Goal: Obtain resource: Obtain resource

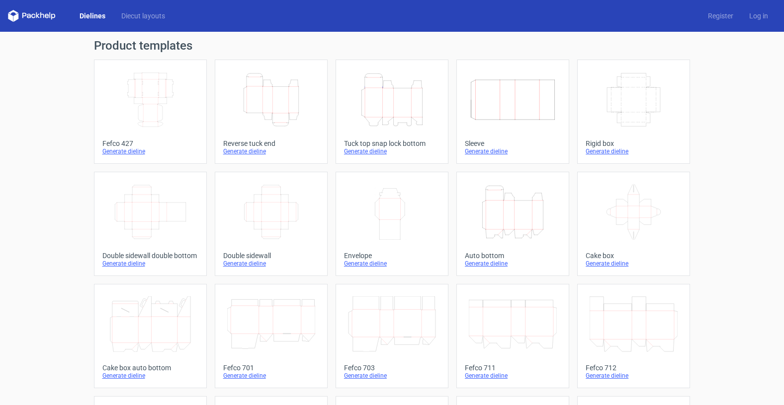
click at [378, 145] on div "Tuck top snap lock bottom" at bounding box center [392, 144] width 96 height 8
click at [543, 226] on icon "Height Depth Width" at bounding box center [513, 212] width 88 height 56
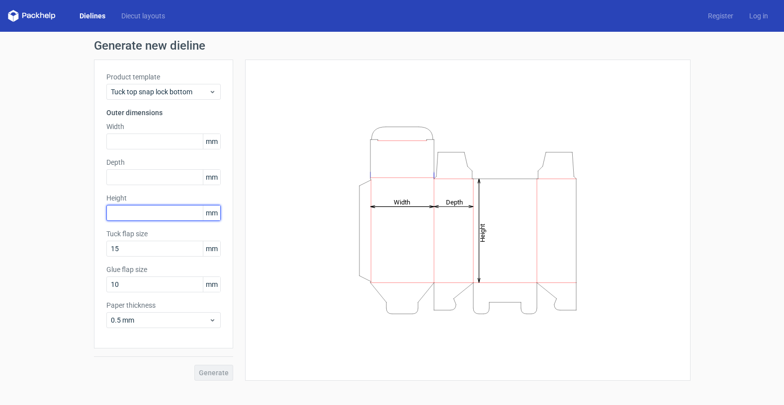
click at [125, 216] on input "text" at bounding box center [163, 213] width 114 height 16
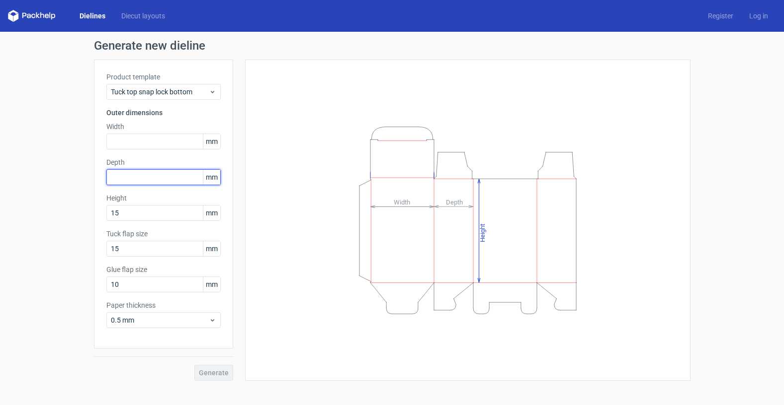
click at [119, 182] on input "text" at bounding box center [163, 177] width 114 height 16
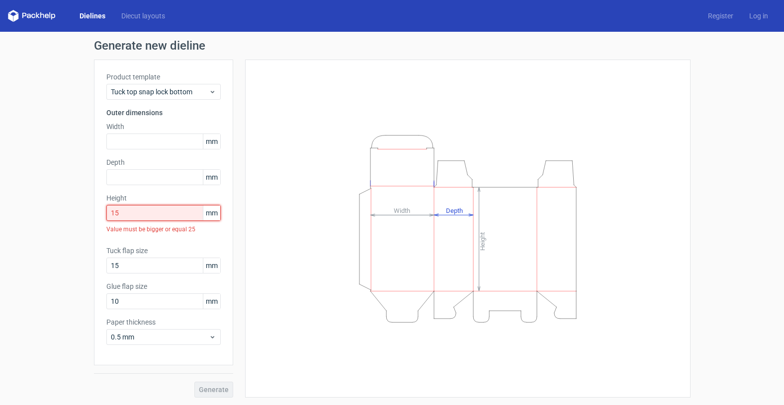
click at [125, 209] on input "15" at bounding box center [163, 213] width 114 height 16
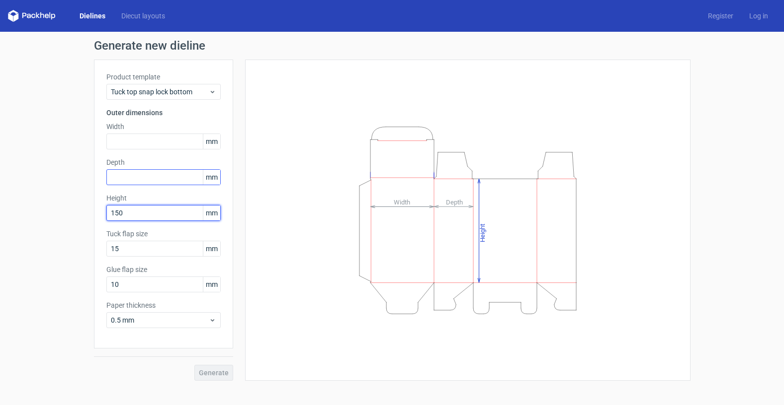
type input "150"
click at [167, 176] on input "text" at bounding box center [163, 177] width 114 height 16
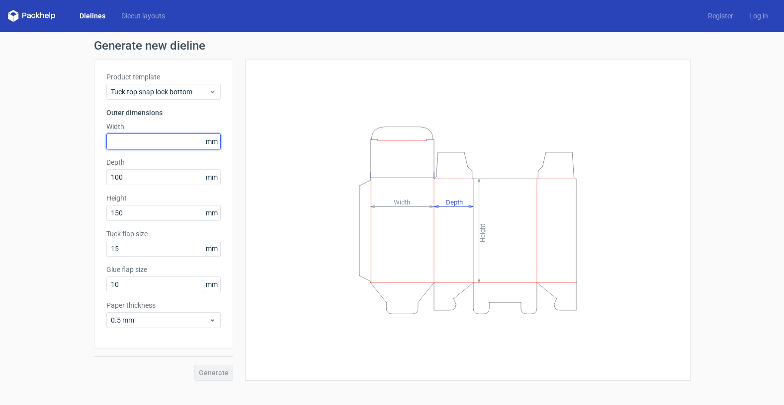
click at [120, 136] on input "text" at bounding box center [163, 142] width 114 height 16
drag, startPoint x: 128, startPoint y: 180, endPoint x: 88, endPoint y: 179, distance: 39.8
click at [88, 179] on div "Generate new dieline Product template Tuck top snap lock bottom Outer dimension…" at bounding box center [392, 210] width 784 height 357
type input "60"
click at [148, 147] on input "text" at bounding box center [163, 142] width 114 height 16
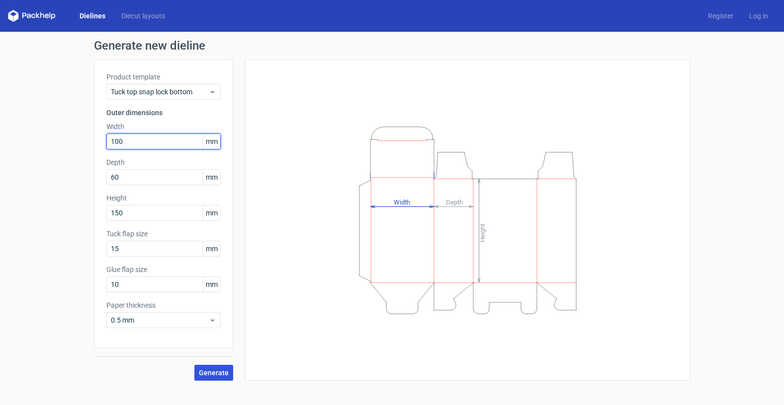
type input "100"
click at [223, 374] on span "Generate" at bounding box center [214, 373] width 30 height 7
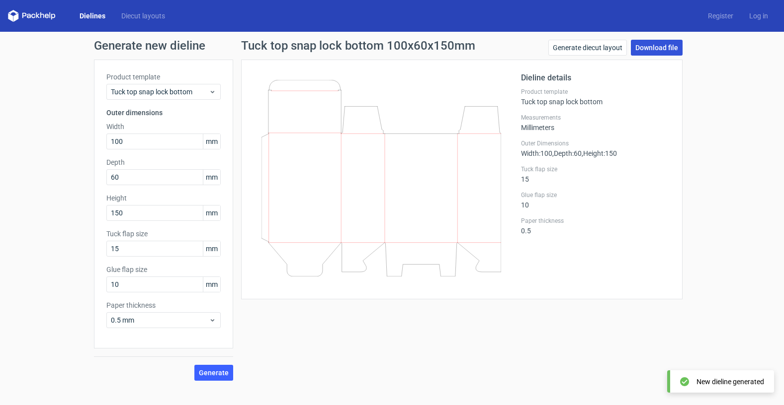
click at [666, 46] on link "Download file" at bounding box center [657, 48] width 52 height 16
click at [643, 50] on link "Download file" at bounding box center [657, 48] width 52 height 16
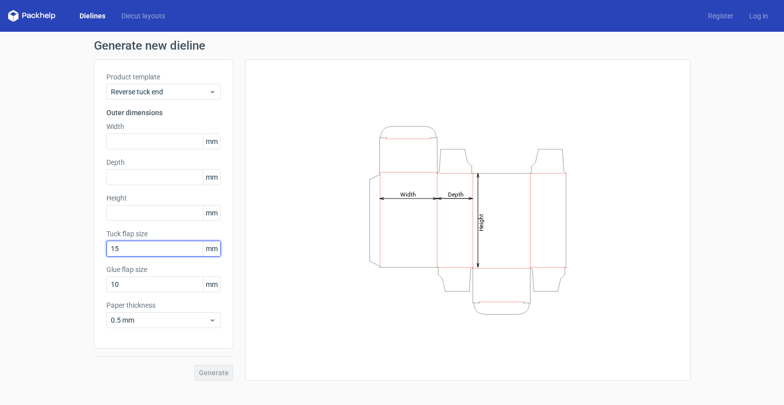
click at [134, 249] on input "15" at bounding box center [163, 249] width 114 height 16
click at [133, 216] on input "text" at bounding box center [163, 213] width 114 height 16
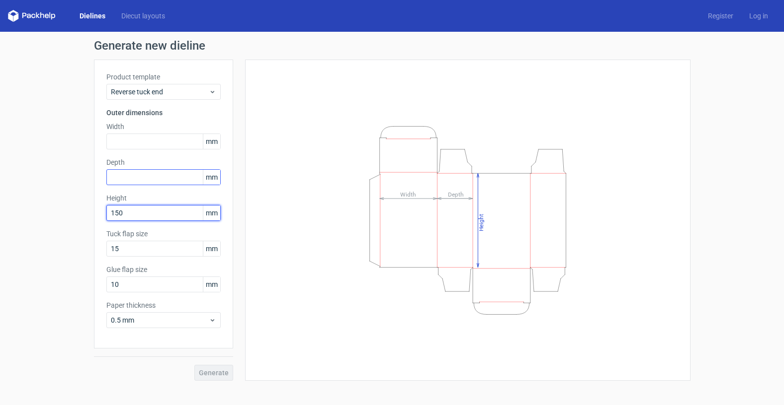
type input "150"
click at [144, 177] on input "text" at bounding box center [163, 177] width 114 height 16
type input "60"
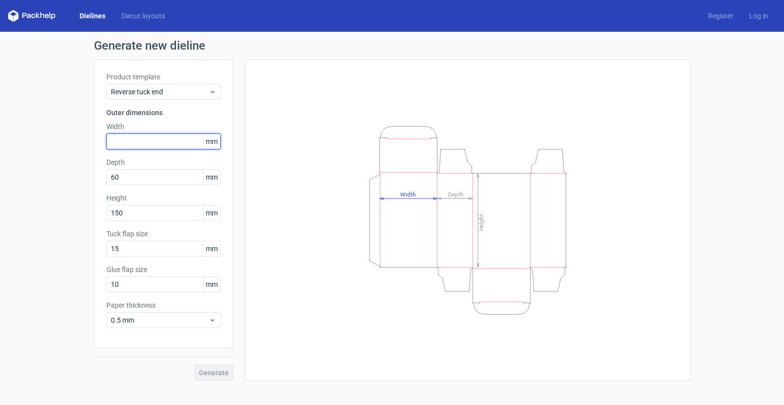
click at [162, 138] on input "text" at bounding box center [163, 142] width 114 height 16
type input "100"
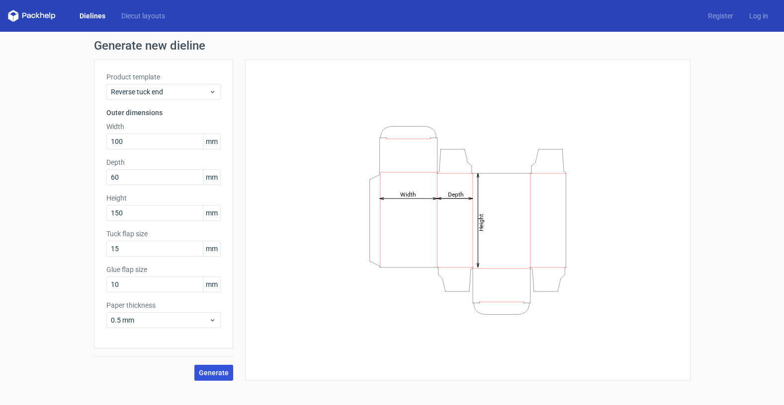
click at [215, 370] on span "Generate" at bounding box center [214, 373] width 30 height 7
